Goal: Find contact information: Find contact information

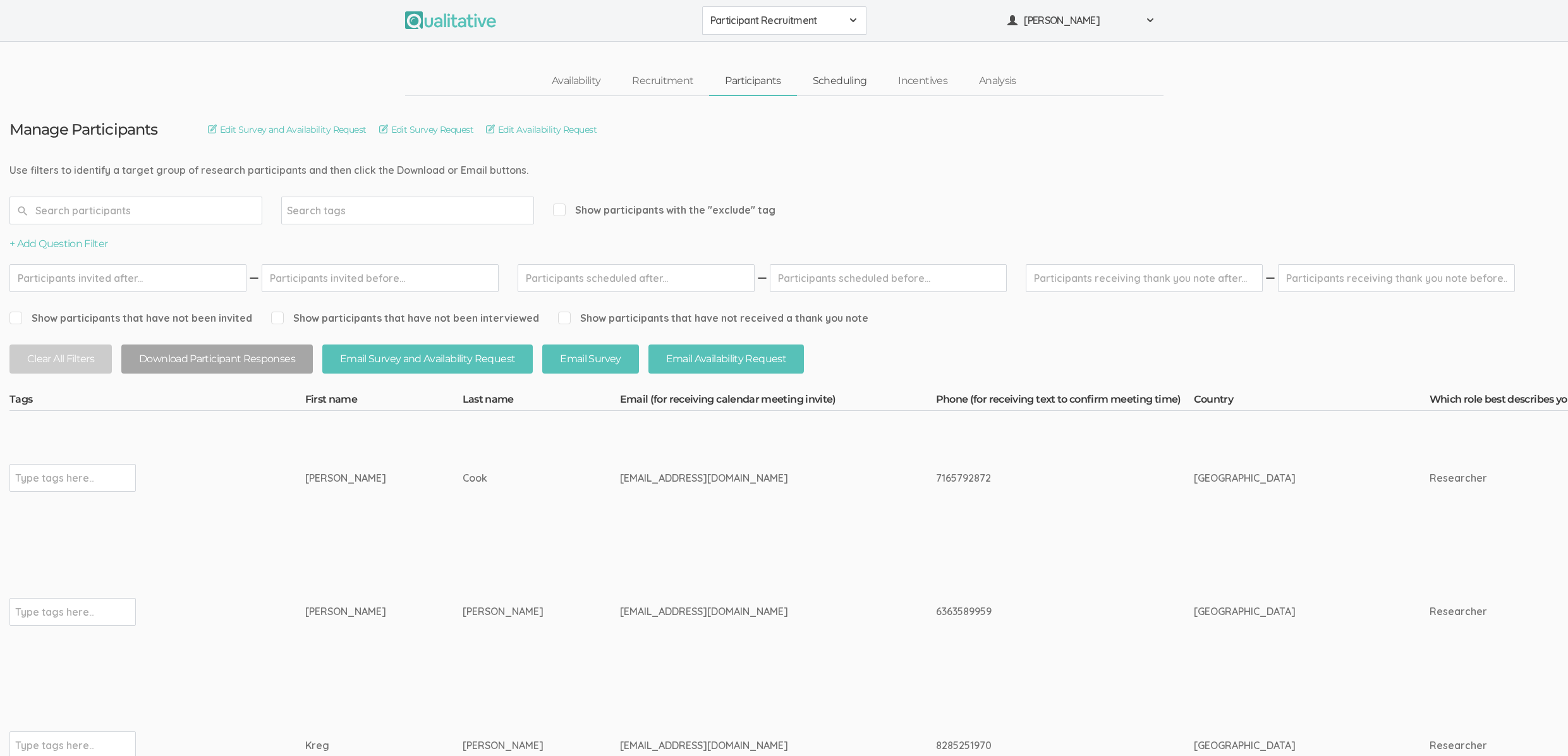
click at [843, 85] on link "Scheduling" at bounding box center [840, 81] width 86 height 27
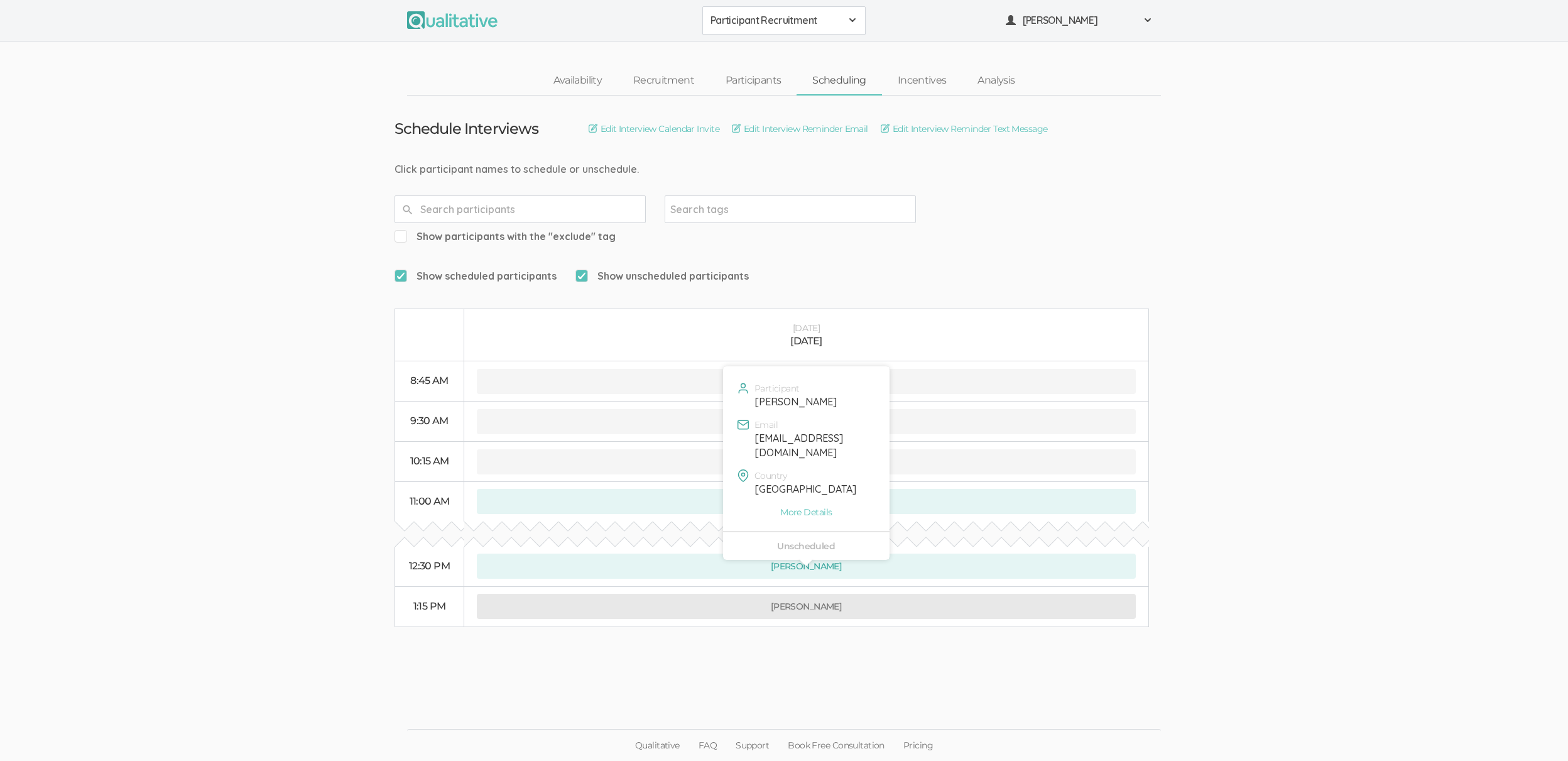
click at [858, 594] on button "[PERSON_NAME]" at bounding box center [806, 607] width 659 height 25
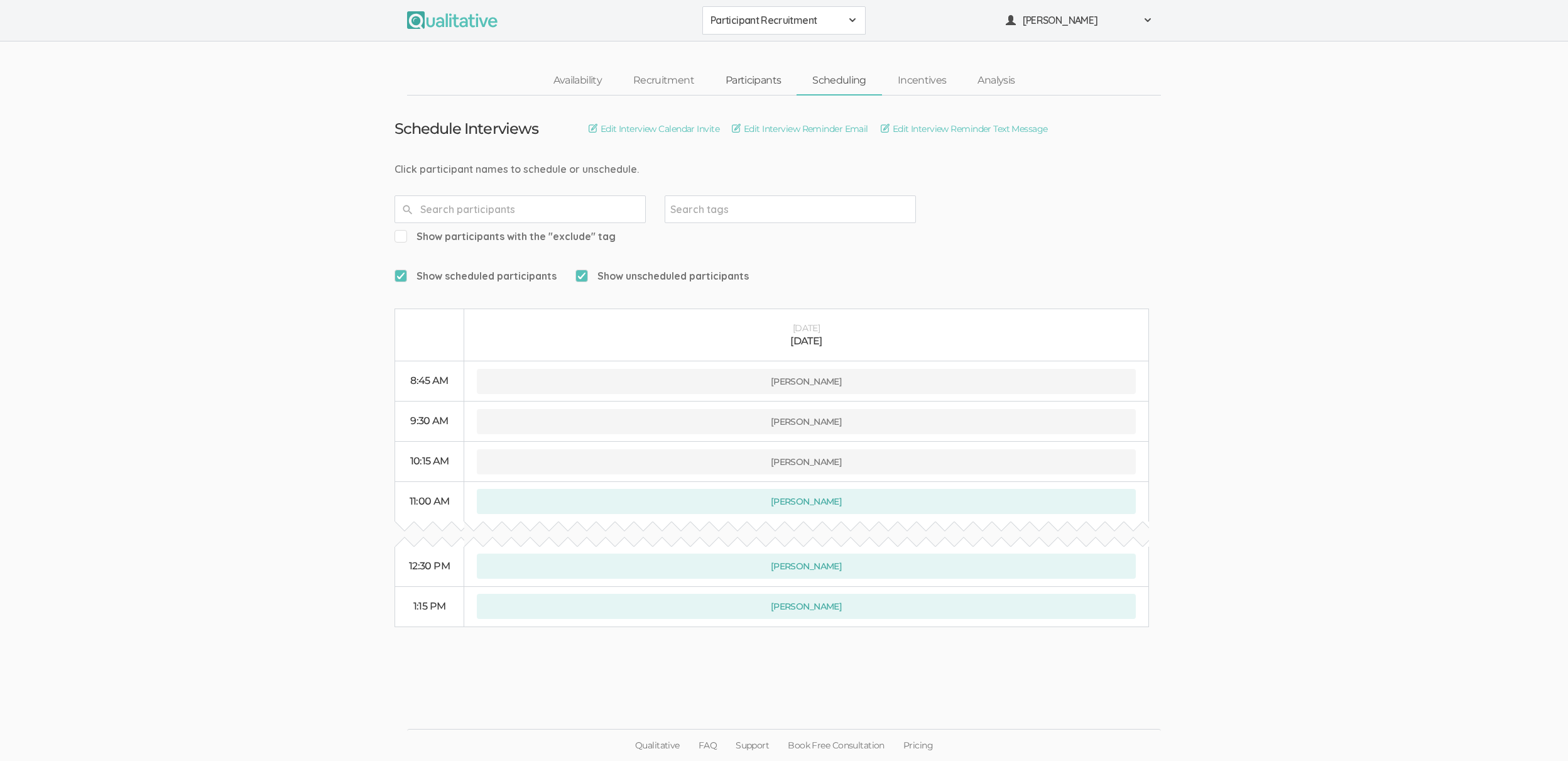
click at [748, 82] on link "Participants" at bounding box center [753, 81] width 87 height 27
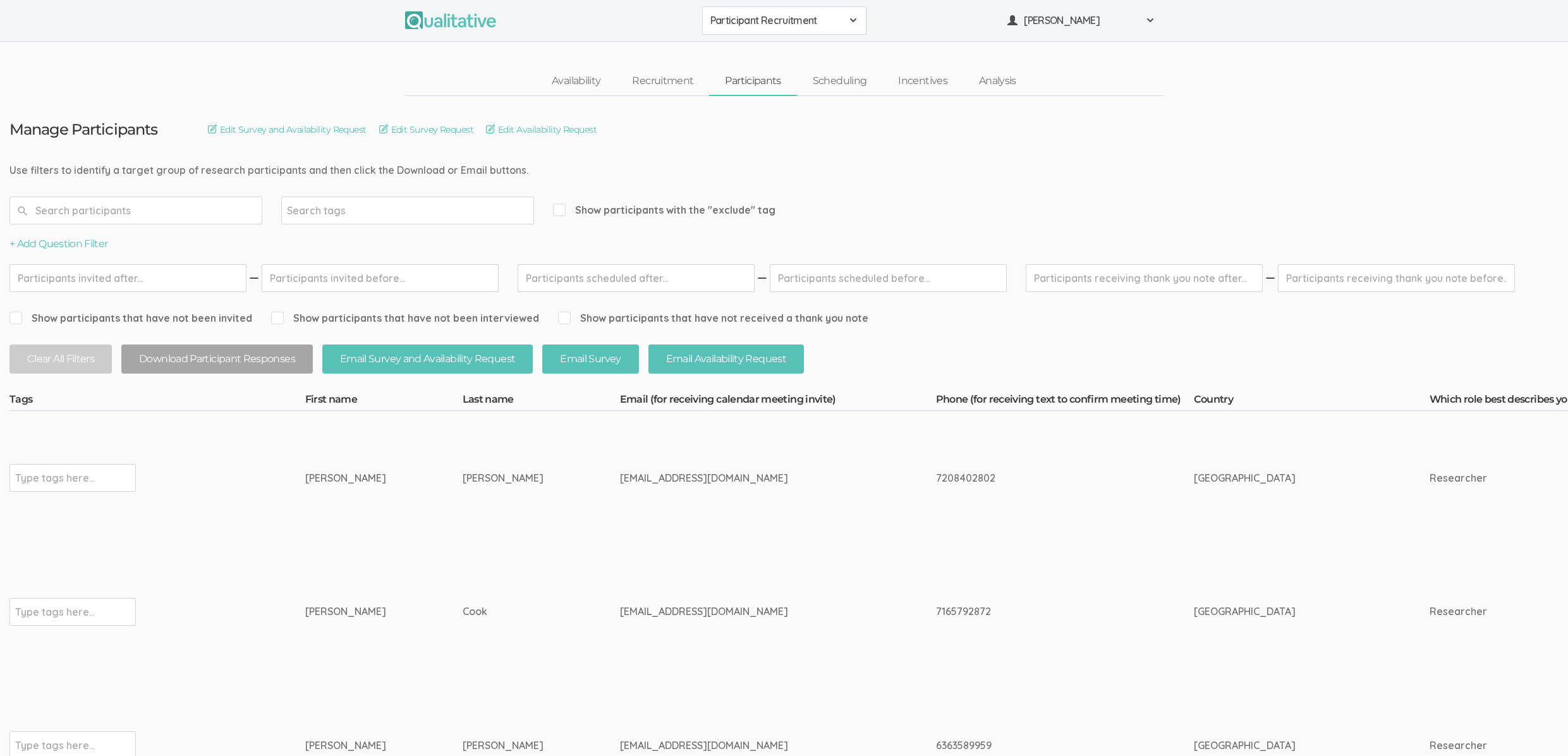
click at [305, 479] on div "[PERSON_NAME]" at bounding box center [359, 478] width 110 height 14
copy div "[PERSON_NAME]"
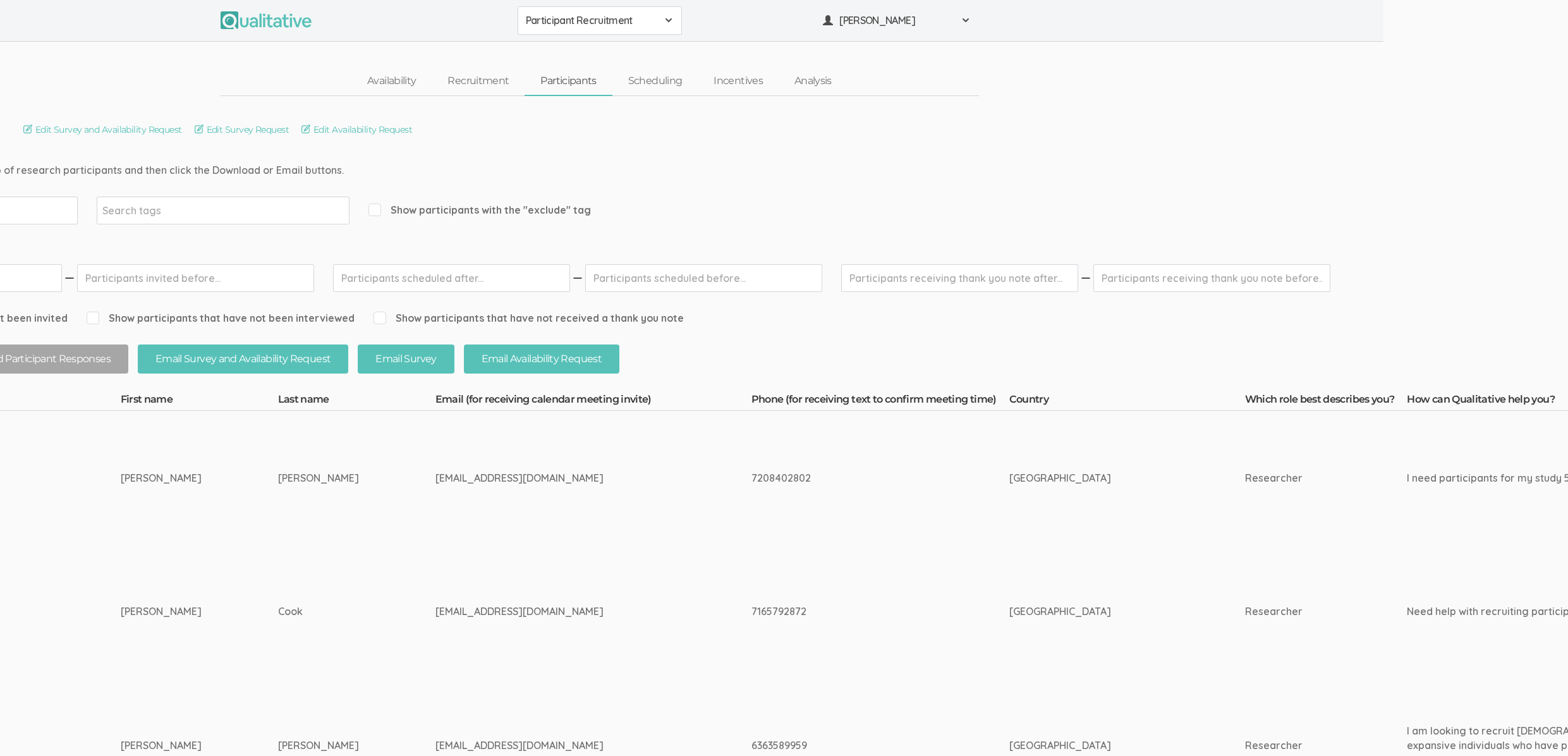
scroll to position [0, 81]
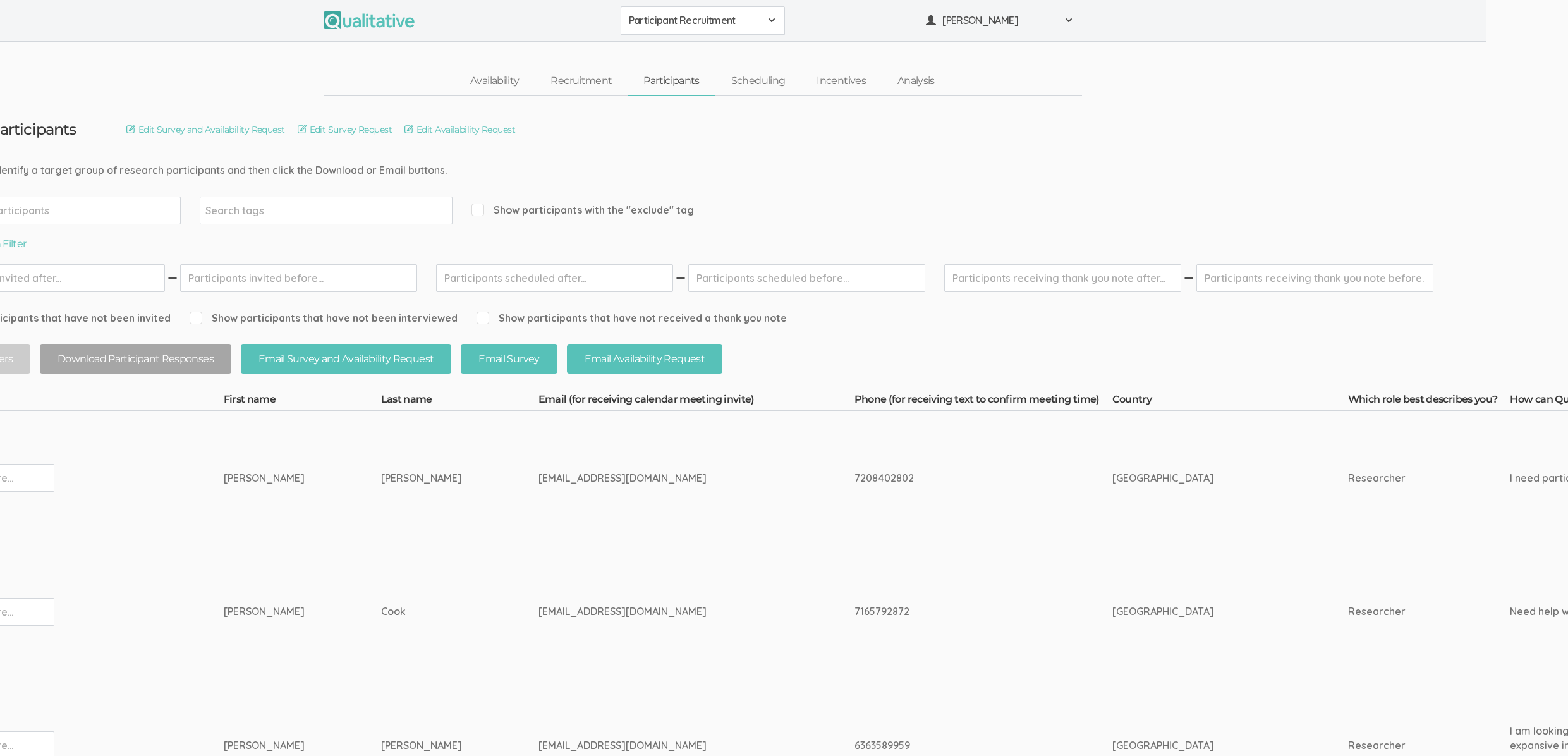
click at [559, 489] on td "[EMAIL_ADDRESS][DOMAIN_NAME]" at bounding box center [697, 478] width 316 height 134
click at [854, 472] on div "7208402802" at bounding box center [960, 478] width 210 height 14
copy div "7208402802"
click at [895, 512] on td "7208402802" at bounding box center [983, 478] width 258 height 134
